Goal: Transaction & Acquisition: Obtain resource

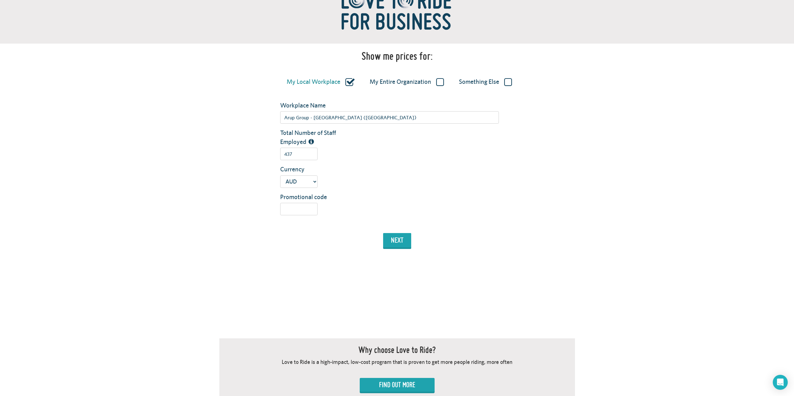
scroll to position [83, 0]
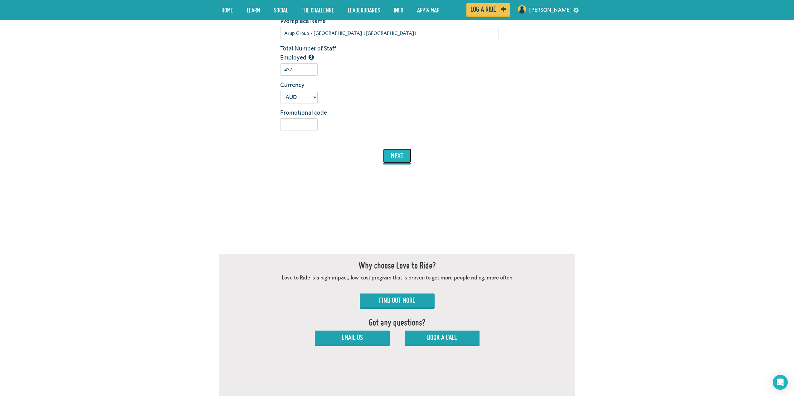
click at [394, 158] on button "next" at bounding box center [397, 156] width 28 height 14
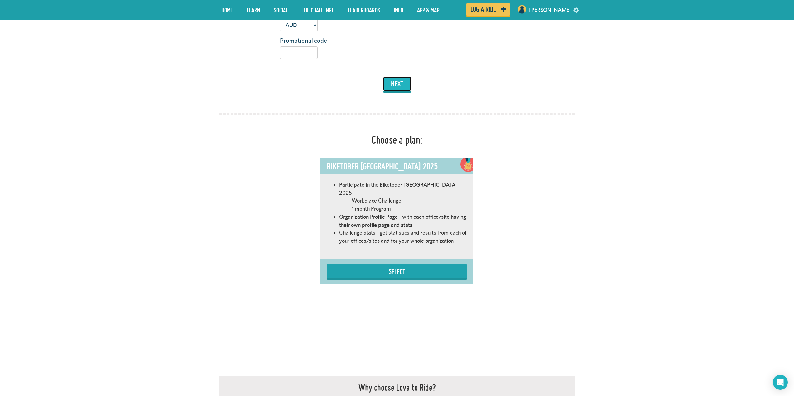
scroll to position [227, 0]
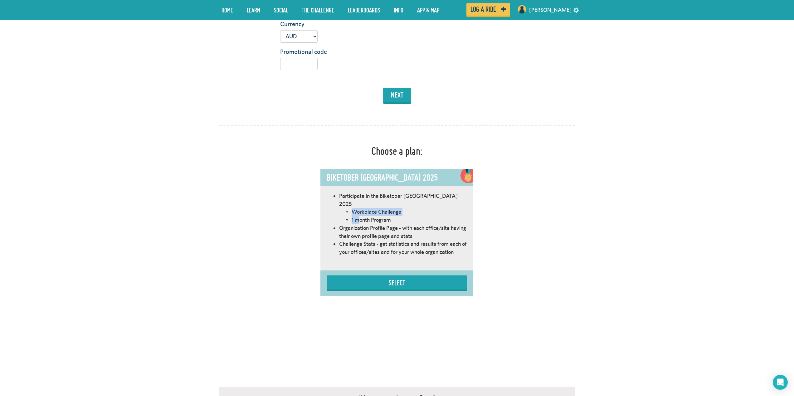
drag, startPoint x: 357, startPoint y: 208, endPoint x: 360, endPoint y: 209, distance: 3.5
click at [360, 209] on ul "Workplace Challenge 1 month Program" at bounding box center [403, 216] width 128 height 16
click at [361, 216] on li "1 month Program" at bounding box center [409, 220] width 115 height 8
drag, startPoint x: 376, startPoint y: 211, endPoint x: 371, endPoint y: 218, distance: 9.1
click at [371, 218] on ul "Participate in the Biketober [GEOGRAPHIC_DATA] 2025 Workplace Challenge 1 month…" at bounding box center [397, 224] width 140 height 64
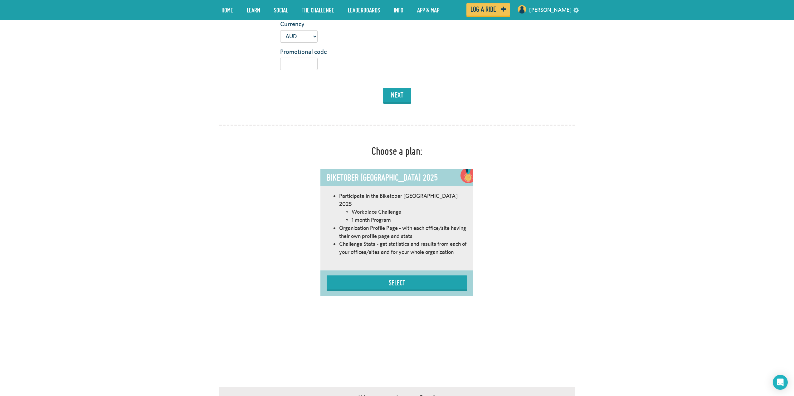
drag, startPoint x: 378, startPoint y: 216, endPoint x: 394, endPoint y: 219, distance: 15.9
click at [378, 216] on ul "Participate in the Biketober [GEOGRAPHIC_DATA] 2025 Workplace Challenge 1 month…" at bounding box center [397, 224] width 140 height 64
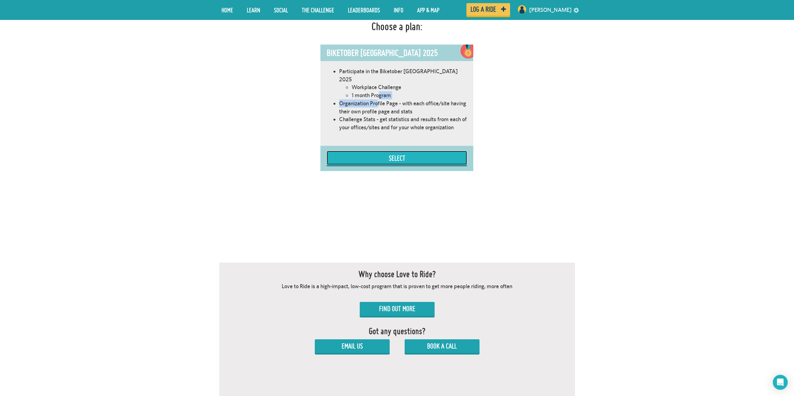
click at [413, 151] on button "Select" at bounding box center [397, 158] width 140 height 14
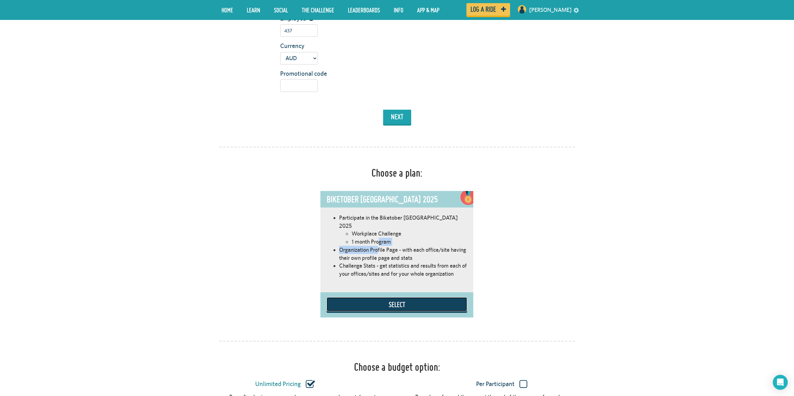
scroll to position [392, 0]
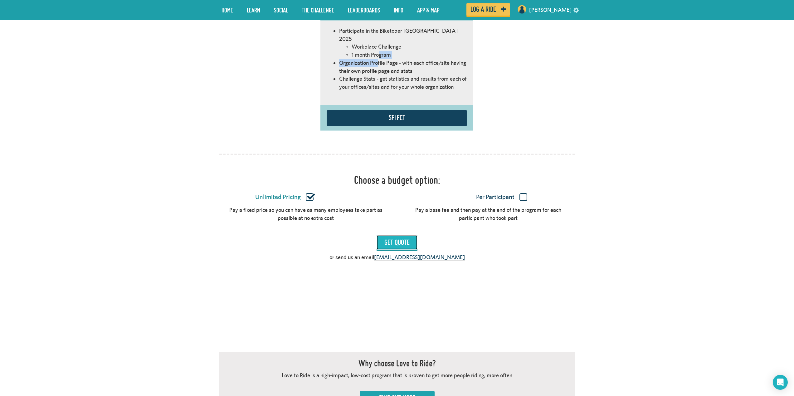
click at [399, 236] on input "Get Quote" at bounding box center [397, 243] width 41 height 14
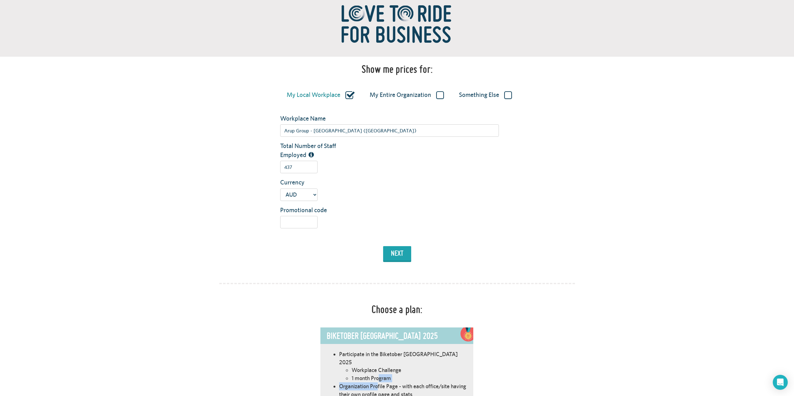
scroll to position [0, 0]
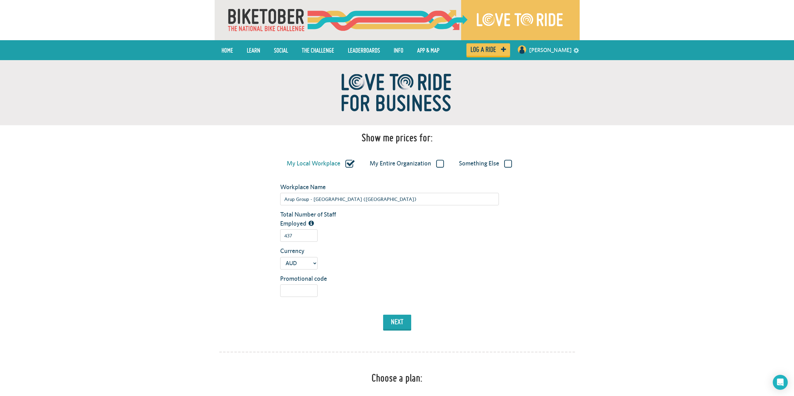
drag, startPoint x: 717, startPoint y: 61, endPoint x: 708, endPoint y: 60, distance: 8.8
click at [717, 61] on div at bounding box center [397, 92] width 794 height 65
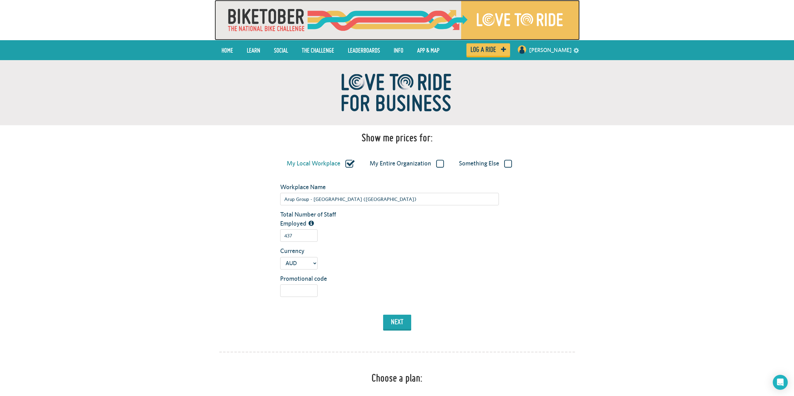
click at [275, 11] on img at bounding box center [397, 20] width 365 height 40
